Goal: Information Seeking & Learning: Check status

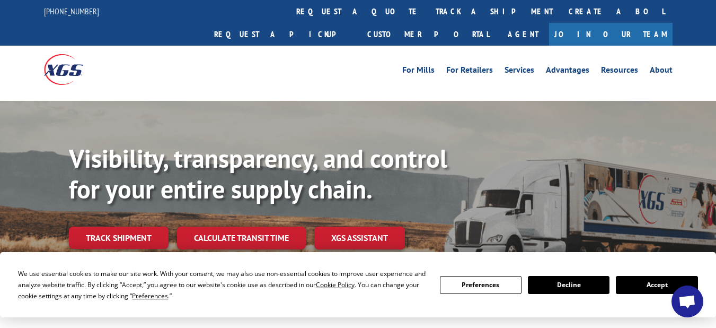
click at [125, 231] on div "Visibility, transparency, and control for your entire supply chain. Track shipm…" at bounding box center [392, 217] width 647 height 148
click at [130, 226] on link "Track shipment" at bounding box center [119, 237] width 100 height 22
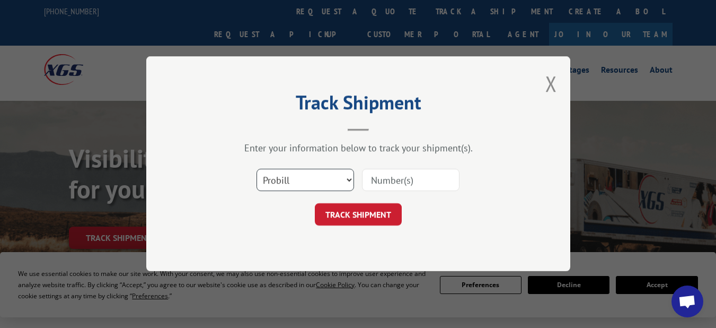
click at [333, 177] on select "Select category... Probill BOL PO" at bounding box center [305, 180] width 98 height 22
select select "bol"
click at [256, 169] on select "Select category... Probill BOL PO" at bounding box center [305, 180] width 98 height 22
click at [383, 174] on input at bounding box center [411, 180] width 98 height 22
paste input "6011306"
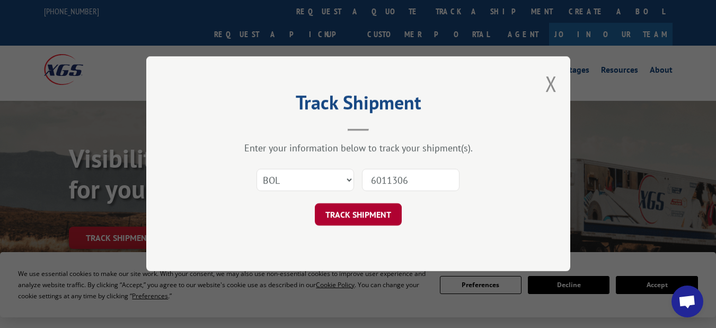
type input "6011306"
click at [370, 213] on button "TRACK SHIPMENT" at bounding box center [358, 215] width 87 height 22
